Goal: Information Seeking & Learning: Learn about a topic

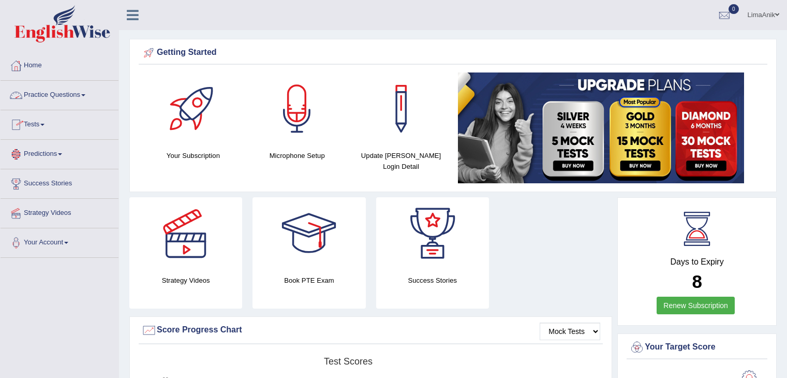
click at [57, 98] on link "Practice Questions" at bounding box center [60, 94] width 118 height 26
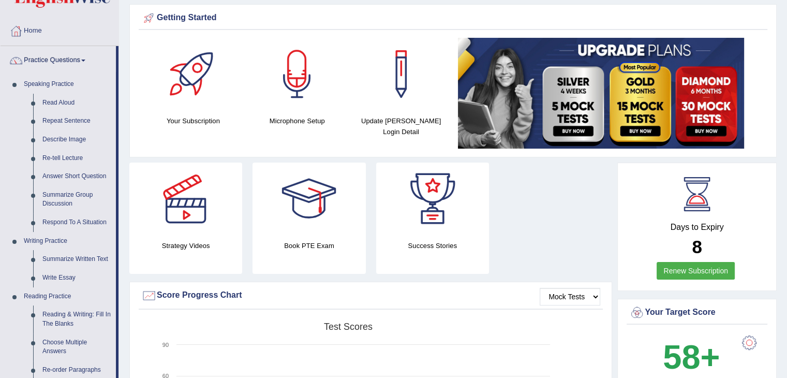
scroll to position [26, 0]
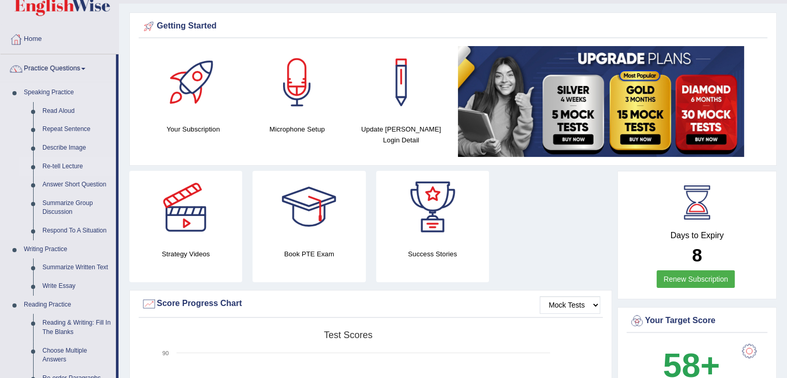
click at [68, 161] on link "Re-tell Lecture" at bounding box center [77, 166] width 78 height 19
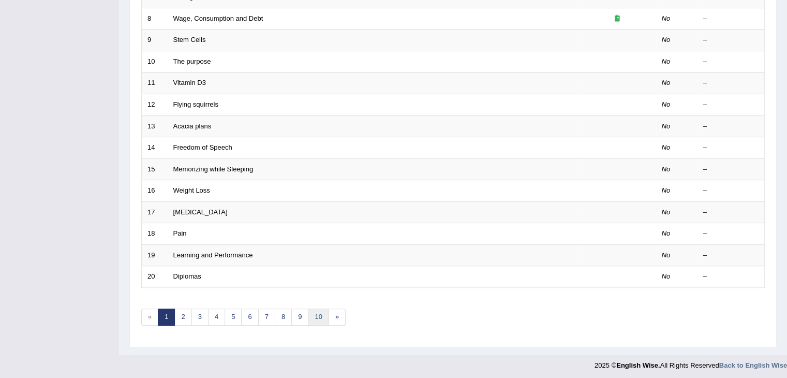
click at [319, 319] on link "10" at bounding box center [318, 316] width 21 height 17
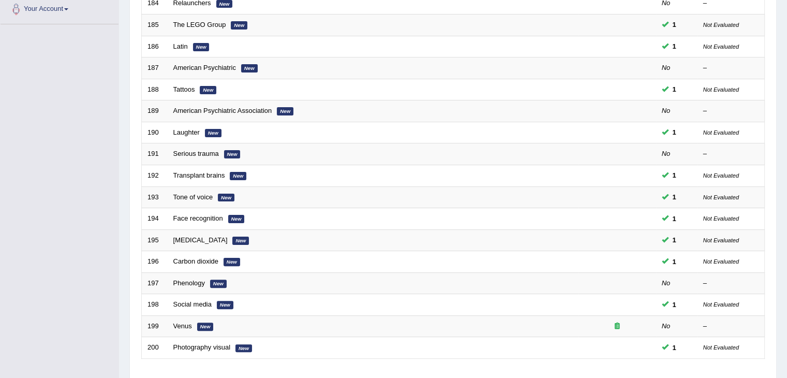
scroll to position [304, 0]
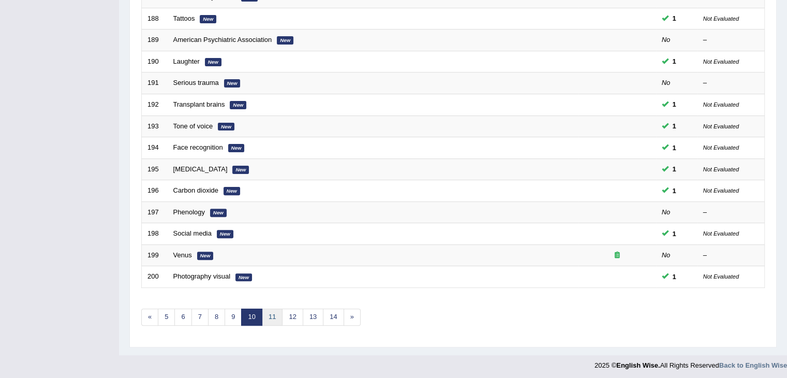
click at [272, 308] on link "11" at bounding box center [272, 316] width 21 height 17
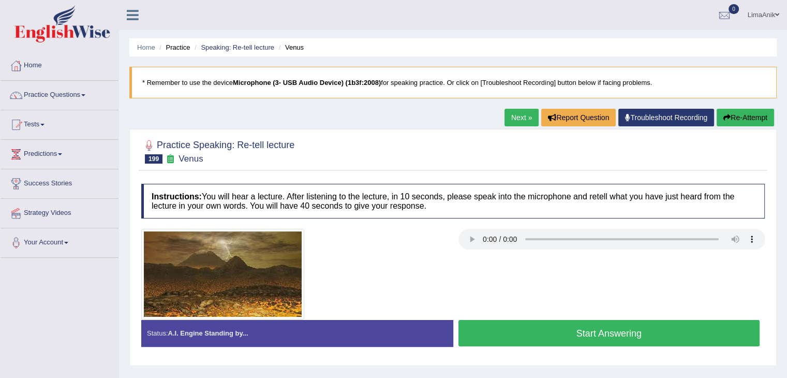
click at [405, 146] on div at bounding box center [452, 151] width 623 height 32
click at [402, 146] on div at bounding box center [452, 151] width 623 height 32
click at [412, 154] on div at bounding box center [452, 151] width 623 height 32
click at [567, 332] on button "Start Answering" at bounding box center [609, 333] width 302 height 26
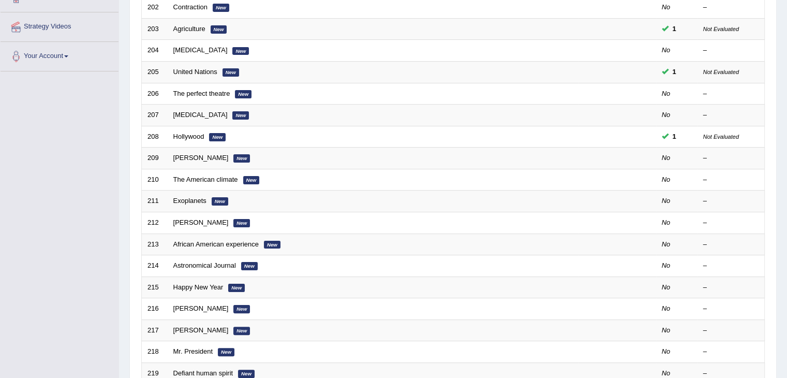
scroll to position [196, 0]
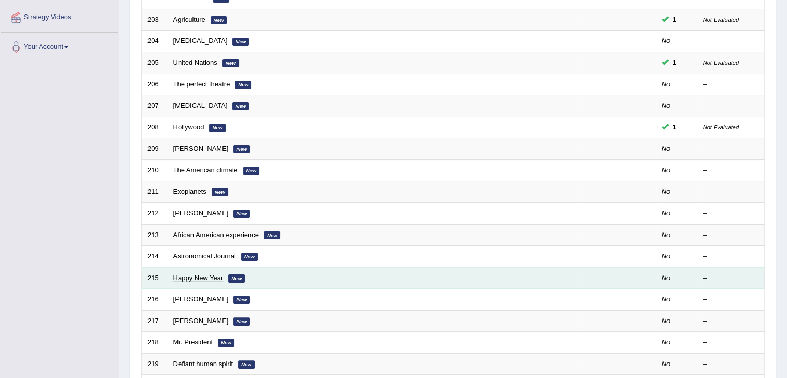
click at [212, 276] on link "Happy New Year" at bounding box center [198, 278] width 50 height 8
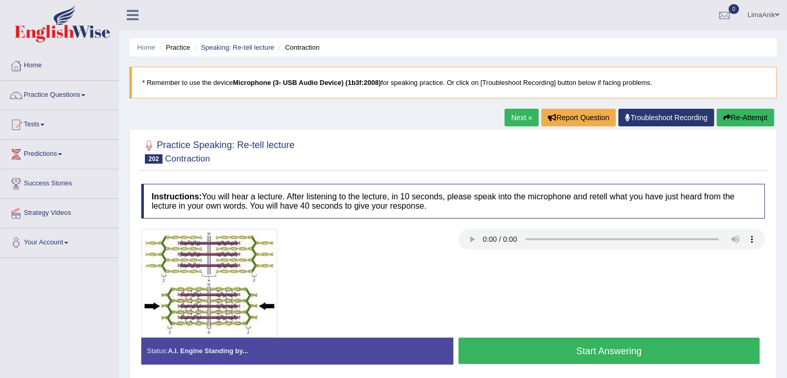
click at [602, 361] on button "Start Answering" at bounding box center [609, 350] width 302 height 26
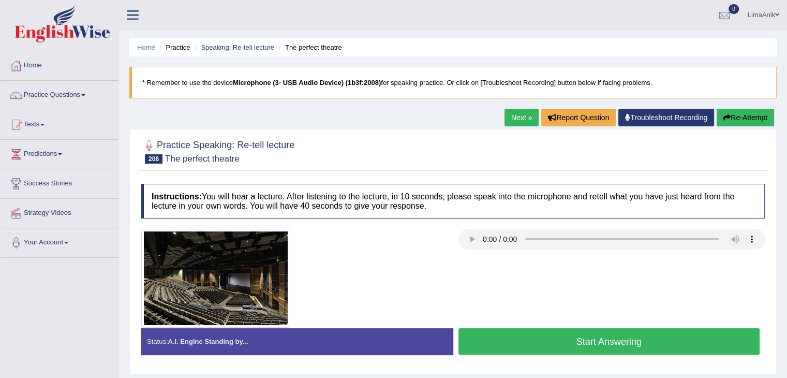
click at [613, 343] on button "Start Answering" at bounding box center [609, 341] width 302 height 26
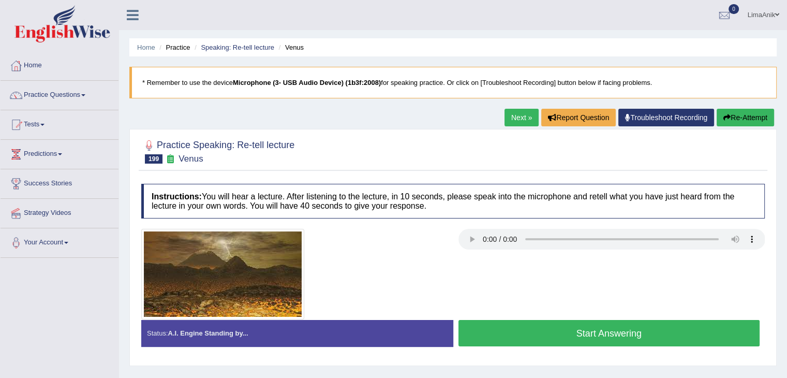
click at [559, 342] on button "Start Answering" at bounding box center [609, 333] width 302 height 26
click at [540, 325] on button "Start Answering" at bounding box center [609, 333] width 302 height 26
click at [535, 336] on button "Start Answering" at bounding box center [609, 333] width 302 height 26
click at [537, 321] on button "Start Answering" at bounding box center [609, 333] width 302 height 26
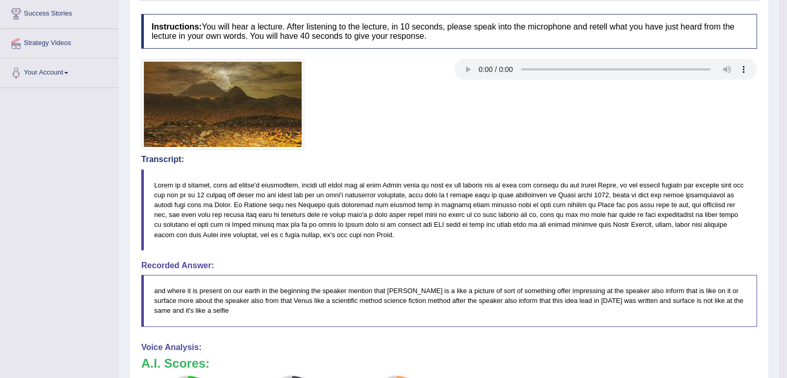
scroll to position [172, 0]
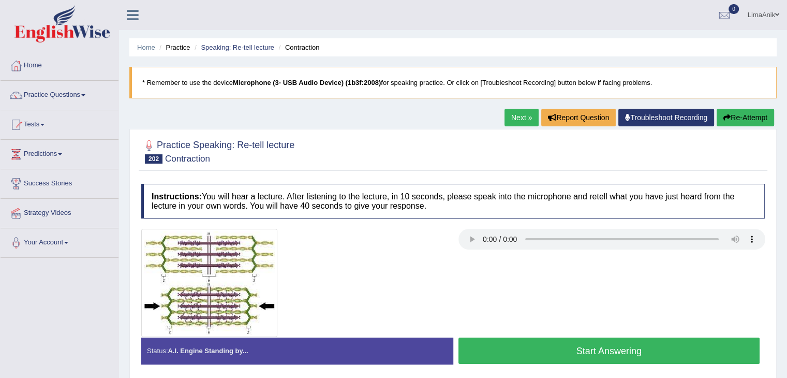
click at [542, 340] on button "Start Answering" at bounding box center [609, 350] width 302 height 26
click at [557, 346] on button "Start Answering" at bounding box center [609, 350] width 302 height 26
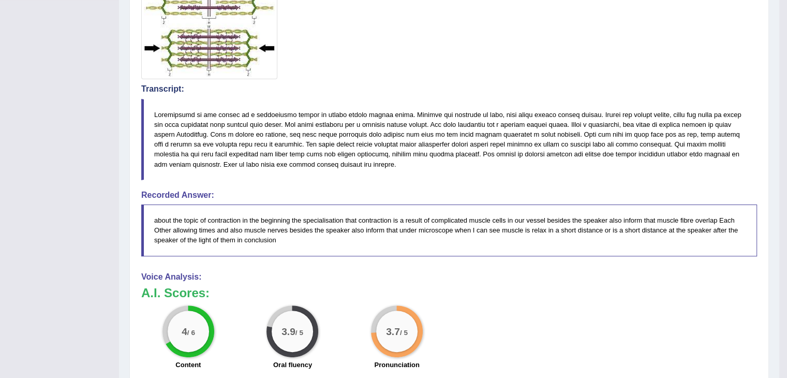
scroll to position [264, 0]
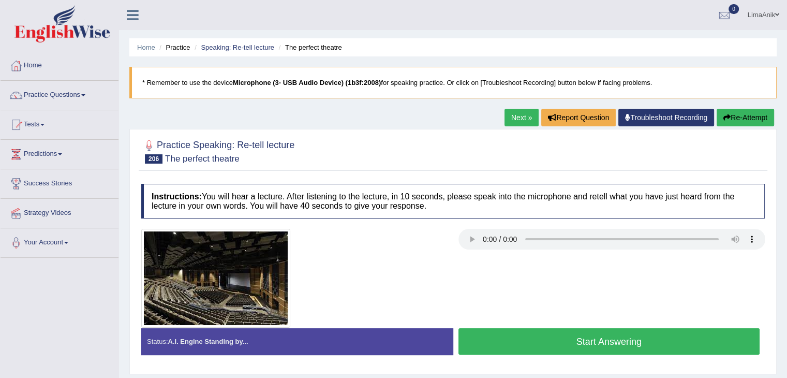
click at [538, 335] on button "Start Answering" at bounding box center [609, 341] width 302 height 26
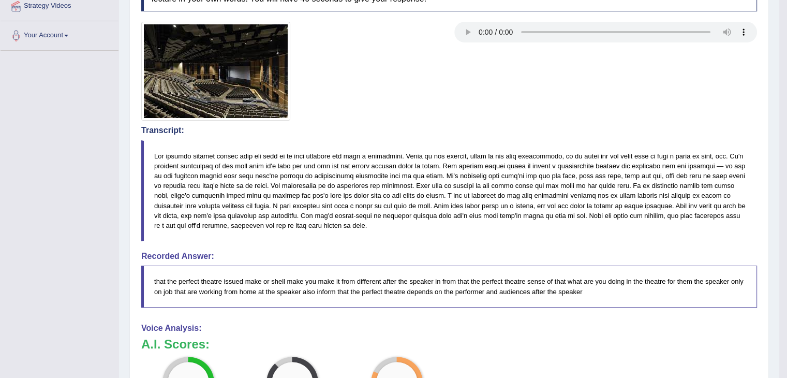
scroll to position [221, 0]
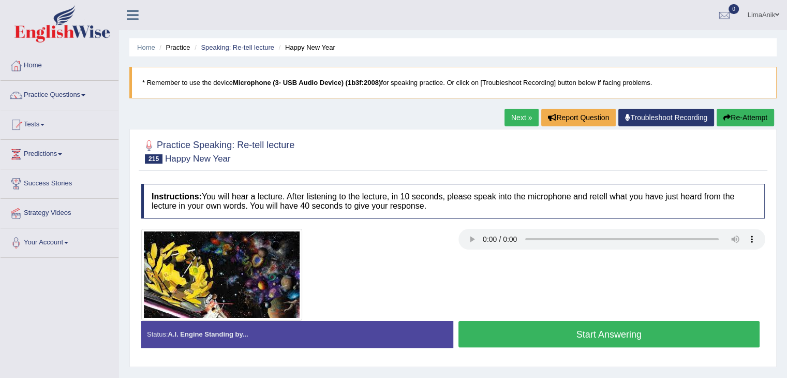
click at [579, 342] on button "Start Answering" at bounding box center [609, 334] width 302 height 26
click at [599, 343] on button "Start Answering" at bounding box center [609, 334] width 302 height 26
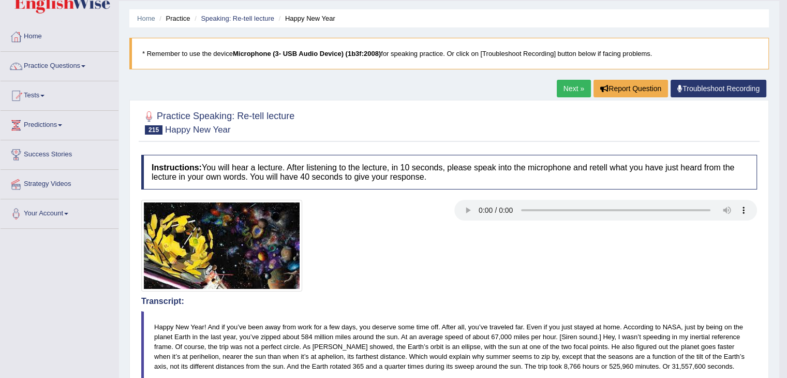
scroll to position [28, 0]
click at [62, 67] on link "Practice Questions" at bounding box center [60, 65] width 118 height 26
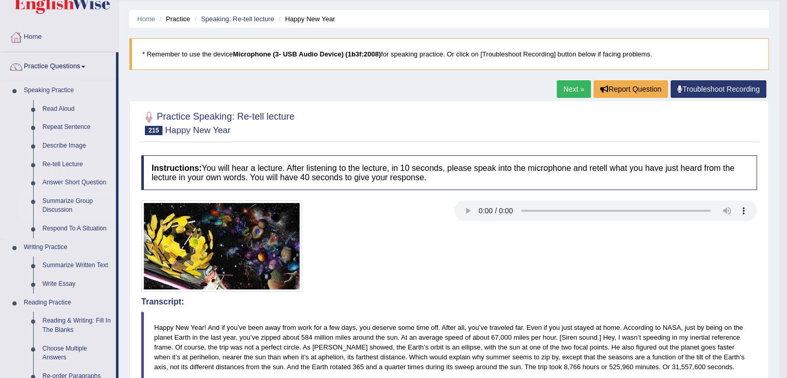
click at [73, 199] on link "Summarize Group Discussion" at bounding box center [77, 205] width 78 height 27
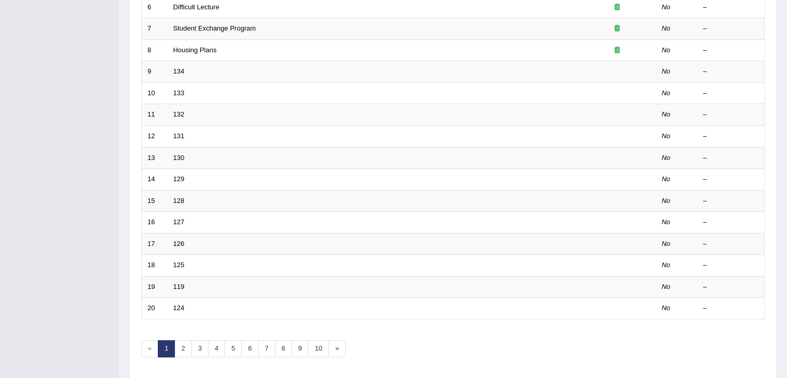
scroll to position [251, 0]
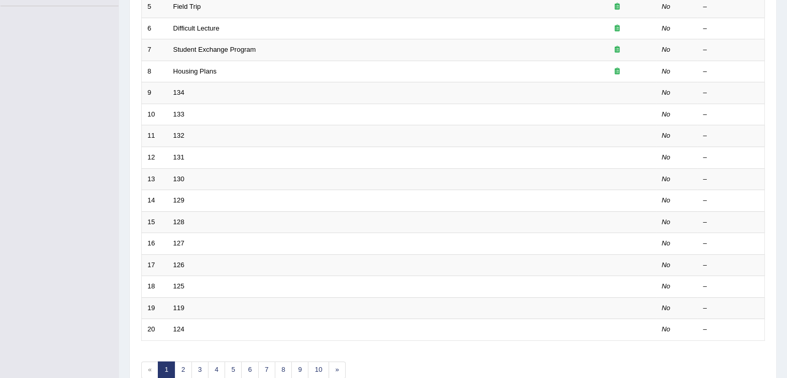
drag, startPoint x: 791, startPoint y: 125, endPoint x: 794, endPoint y: 257, distance: 132.5
click at [228, 368] on link "5" at bounding box center [233, 369] width 17 height 17
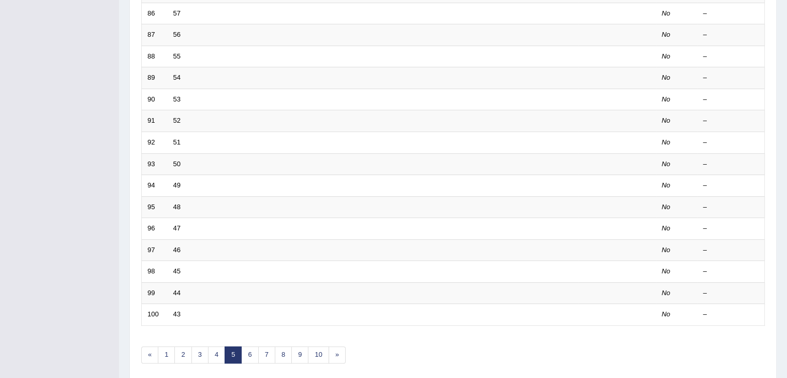
scroll to position [280, 0]
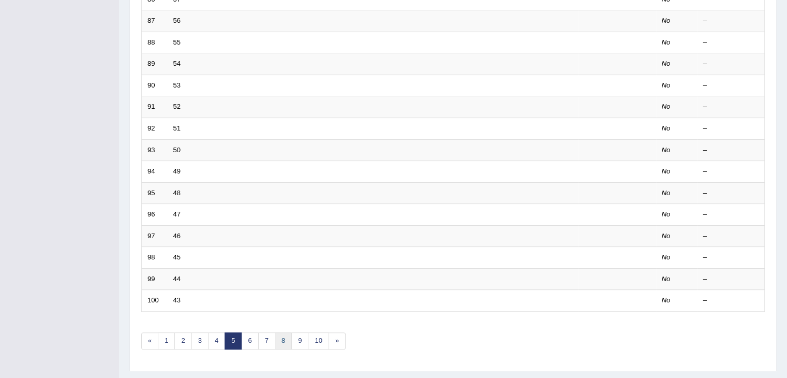
click at [285, 339] on link "8" at bounding box center [283, 340] width 17 height 17
